Goal: Check status: Check status

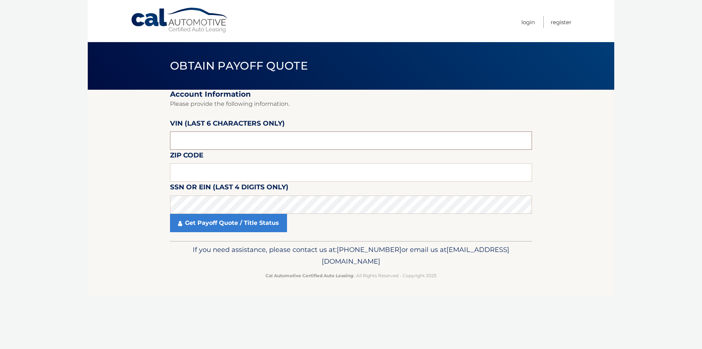
click at [208, 139] on input "text" at bounding box center [351, 140] width 362 height 18
click at [203, 172] on input "text" at bounding box center [351, 172] width 362 height 18
type input "10583"
click at [199, 136] on input "text" at bounding box center [351, 140] width 362 height 18
type input "632816"
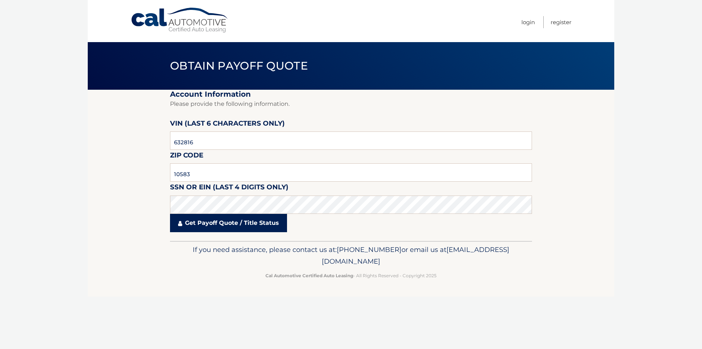
click at [207, 228] on link "Get Payoff Quote / Title Status" at bounding box center [228, 223] width 117 height 18
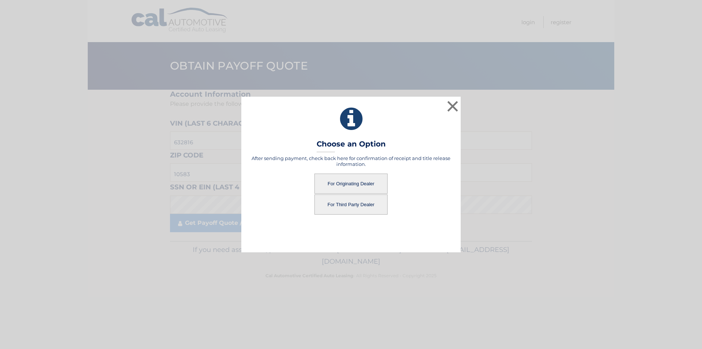
click at [351, 205] on button "For Third Party Dealer" at bounding box center [351, 204] width 73 height 20
click at [345, 203] on button "For Third Party Dealer" at bounding box center [351, 204] width 73 height 20
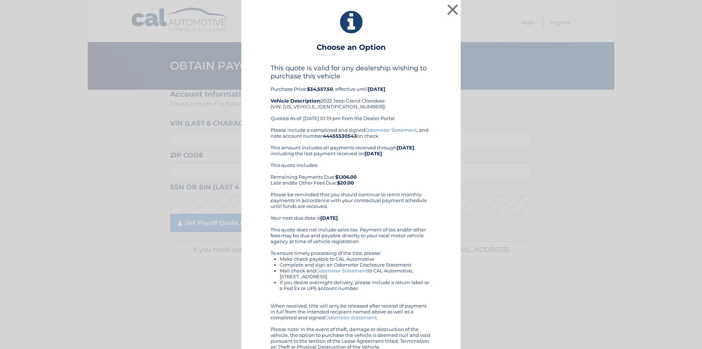
drag, startPoint x: 381, startPoint y: 334, endPoint x: 341, endPoint y: 19, distance: 317.4
click at [341, 19] on div "× Choose an Option This quote is valid for any dealership wishing to purchase t…" at bounding box center [350, 179] width 219 height 358
